Goal: Navigation & Orientation: Find specific page/section

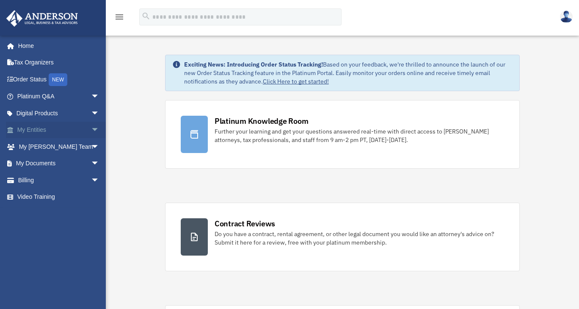
click at [36, 130] on link "My Entities arrow_drop_down" at bounding box center [59, 130] width 106 height 17
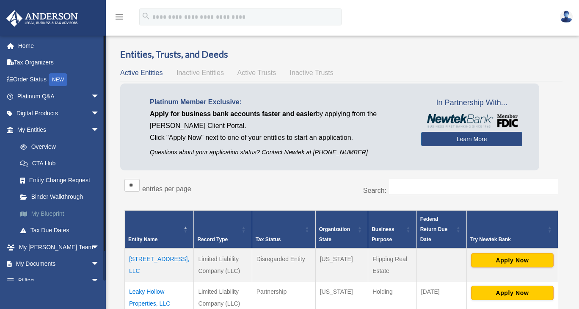
click at [47, 214] on link "My Blueprint" at bounding box center [62, 213] width 100 height 17
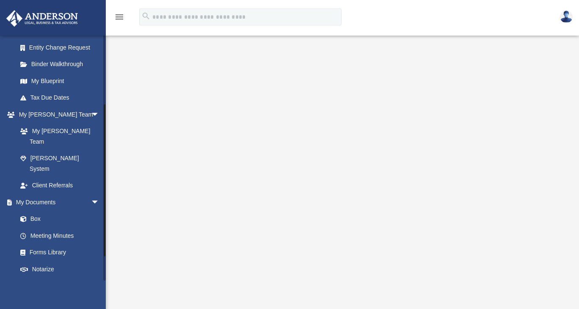
scroll to position [144, 0]
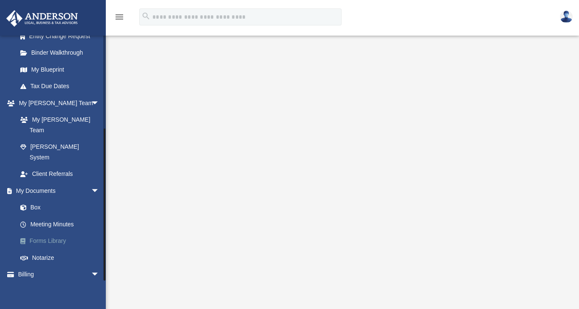
click at [36, 232] on link "Forms Library" at bounding box center [62, 240] width 100 height 17
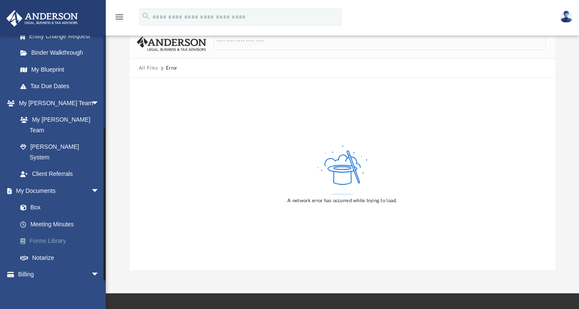
click at [46, 232] on link "Forms Library" at bounding box center [62, 240] width 100 height 17
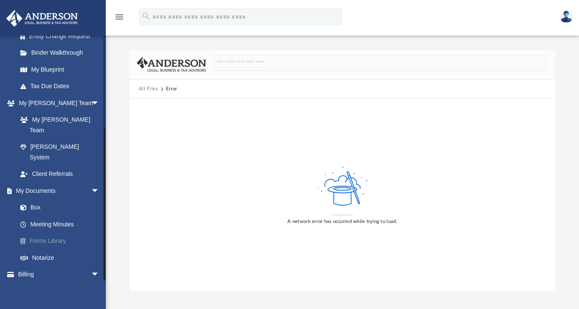
click at [44, 232] on link "Forms Library" at bounding box center [62, 240] width 100 height 17
click at [36, 232] on link "Forms Library" at bounding box center [62, 240] width 100 height 17
drag, startPoint x: 145, startPoint y: 88, endPoint x: 226, endPoint y: 74, distance: 82.6
click at [226, 74] on div at bounding box center [376, 67] width 340 height 25
click at [152, 90] on button "All Files" at bounding box center [148, 89] width 19 height 8
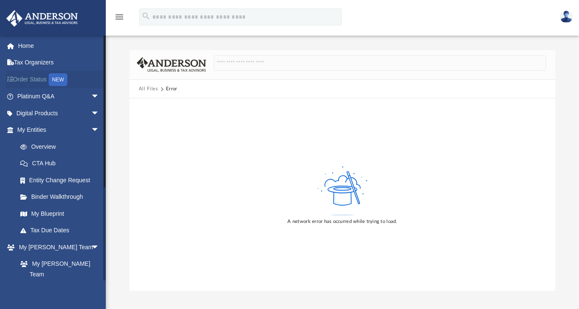
click at [36, 77] on link "Order Status NEW" at bounding box center [59, 79] width 106 height 17
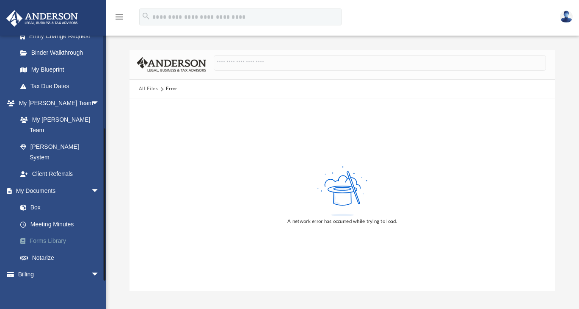
click at [51, 232] on link "Forms Library" at bounding box center [62, 240] width 100 height 17
click at [47, 71] on link "My Blueprint" at bounding box center [62, 69] width 100 height 17
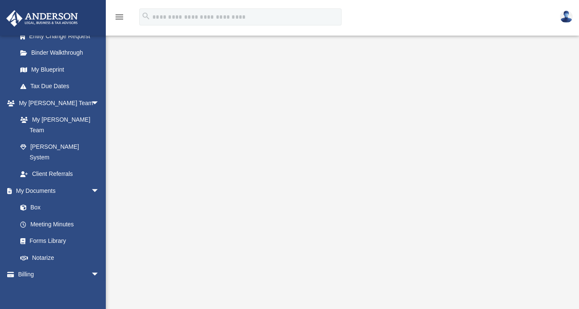
scroll to position [27, 0]
click at [566, 20] on img at bounding box center [566, 17] width 13 height 12
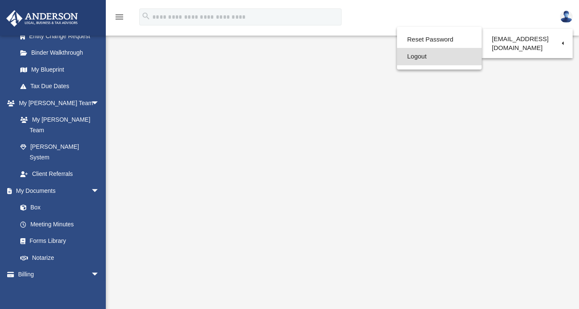
click at [444, 58] on link "Logout" at bounding box center [439, 56] width 85 height 17
